Goal: Connect with others: Connect with others

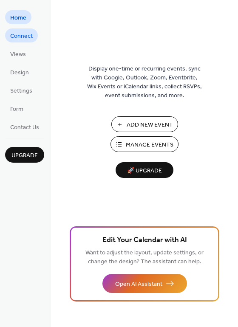
click at [16, 36] on span "Connect" at bounding box center [21, 36] width 22 height 9
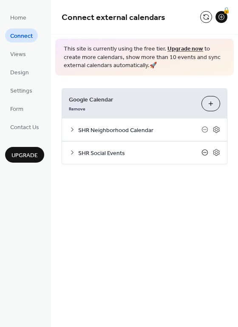
click at [205, 153] on icon at bounding box center [204, 152] width 7 height 7
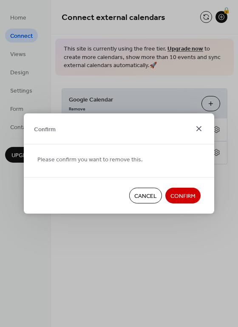
click at [197, 129] on icon at bounding box center [198, 128] width 10 height 10
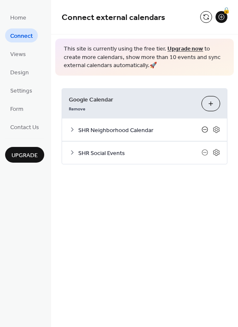
click at [204, 130] on icon at bounding box center [204, 129] width 7 height 7
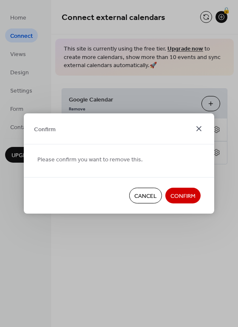
click at [195, 129] on icon at bounding box center [198, 128] width 10 height 10
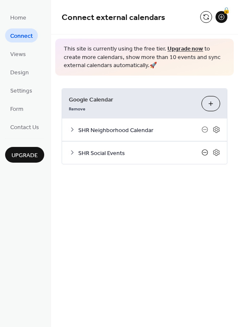
click at [204, 152] on icon at bounding box center [204, 152] width 3 height 0
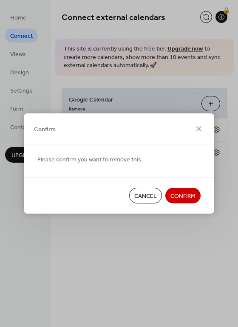
click at [179, 196] on span "Confirm" at bounding box center [182, 196] width 25 height 9
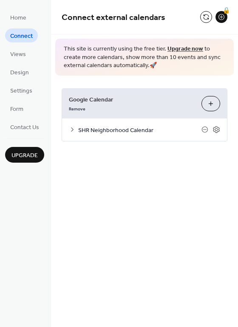
click at [95, 130] on span "SHR Neighborhood Calendar" at bounding box center [139, 130] width 123 height 9
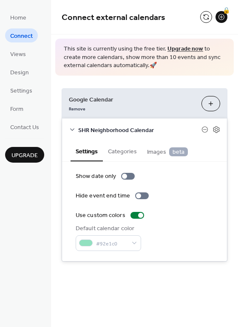
click at [172, 200] on div "Show date only Hide event end time Use custom colors Default calendar color #92…" at bounding box center [143, 211] width 137 height 79
